Goal: Task Accomplishment & Management: Manage account settings

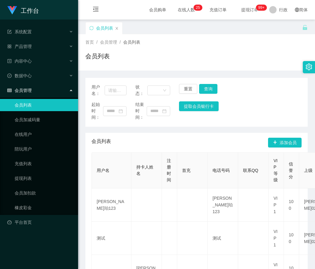
click at [36, 103] on link "会员列表" at bounding box center [44, 105] width 59 height 12
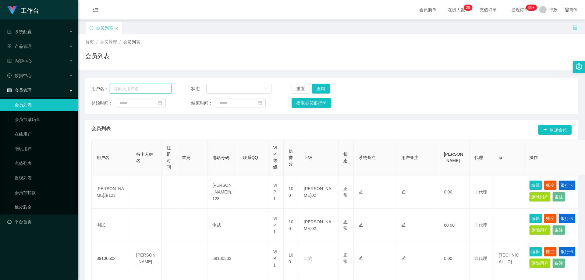
drag, startPoint x: 137, startPoint y: 89, endPoint x: 155, endPoint y: 89, distance: 18.0
click at [138, 89] on input "text" at bounding box center [141, 89] width 62 height 10
paste input "brayden"
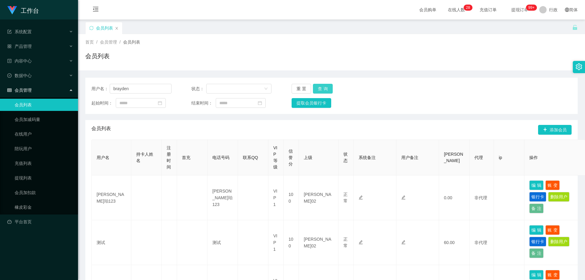
click at [315, 85] on button "查询" at bounding box center [323, 89] width 20 height 10
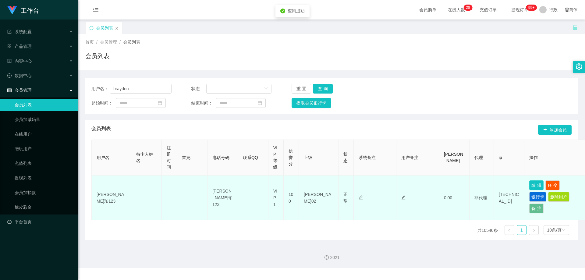
click at [315, 184] on button "编辑" at bounding box center [537, 185] width 14 height 10
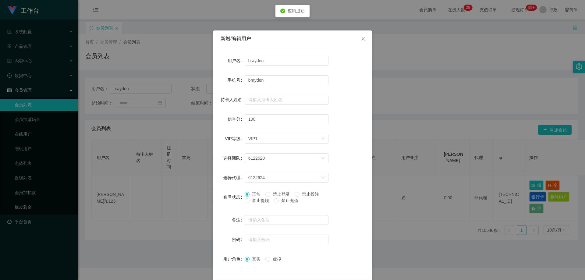
click at [258, 199] on font "禁止提现" at bounding box center [260, 200] width 17 height 5
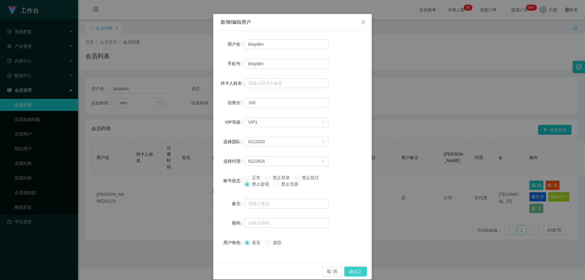
scroll to position [23, 0]
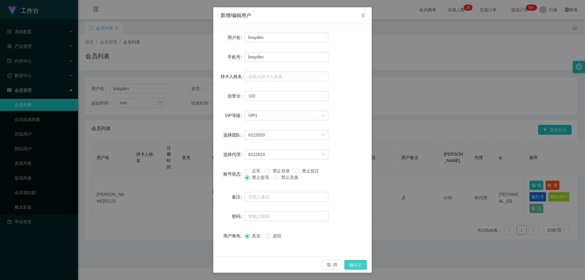
drag, startPoint x: 355, startPoint y: 266, endPoint x: 363, endPoint y: 276, distance: 12.1
click at [315, 266] on button "确实定" at bounding box center [356, 265] width 23 height 10
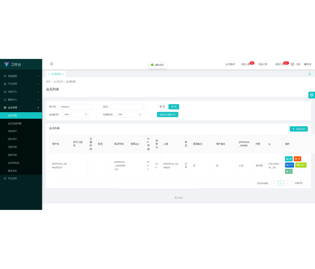
scroll to position [0, 0]
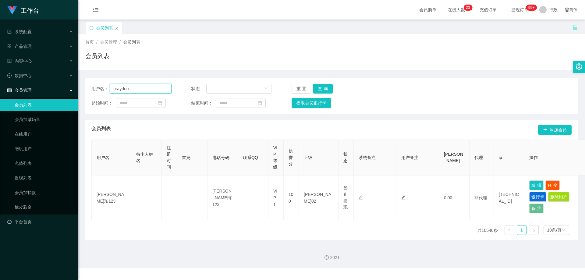
drag, startPoint x: 86, startPoint y: 89, endPoint x: 145, endPoint y: 117, distance: 66.1
click at [32, 95] on section "工作台 系统配置 产品管理 内容中心 数据中心 会员管理 会员列表 会员加减码量 在线用户 陪玩用户 充值列表 提现列表 会员加扣款 橡皮彩金 平台首页 保存…" at bounding box center [292, 134] width 585 height 268
paste input "elai"
type input "elain"
drag, startPoint x: 325, startPoint y: 89, endPoint x: 336, endPoint y: 92, distance: 11.3
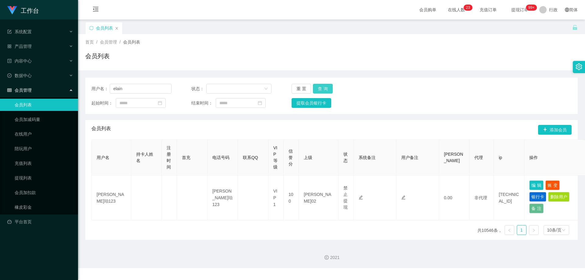
click at [315, 89] on button "查询" at bounding box center [323, 89] width 20 height 10
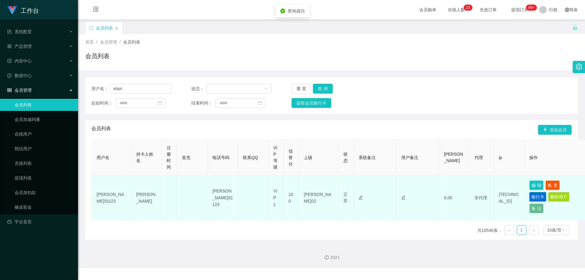
click at [315, 197] on button "银行卡" at bounding box center [538, 197] width 17 height 10
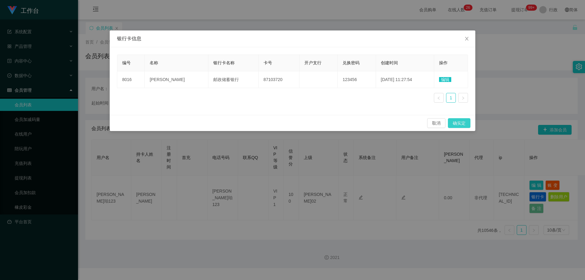
click at [315, 125] on button "确实定" at bounding box center [459, 123] width 23 height 10
